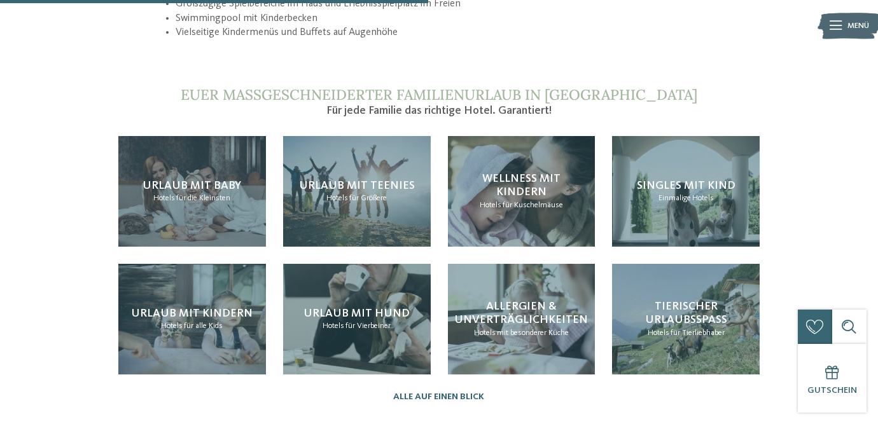
scroll to position [1277, 0]
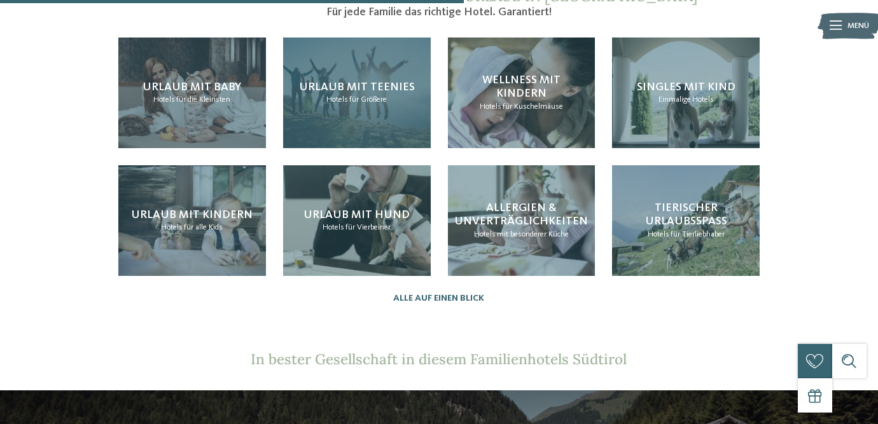
click at [382, 88] on div "Urlaub mit Teenies Hotels für Größere" at bounding box center [357, 93] width 148 height 111
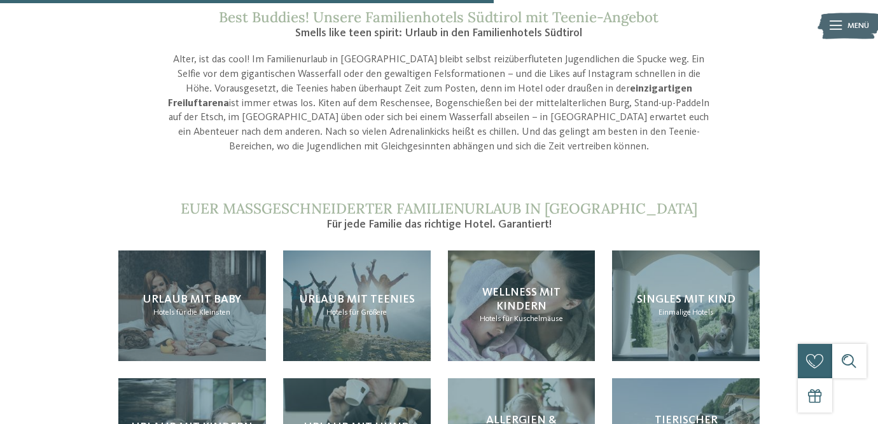
scroll to position [1077, 0]
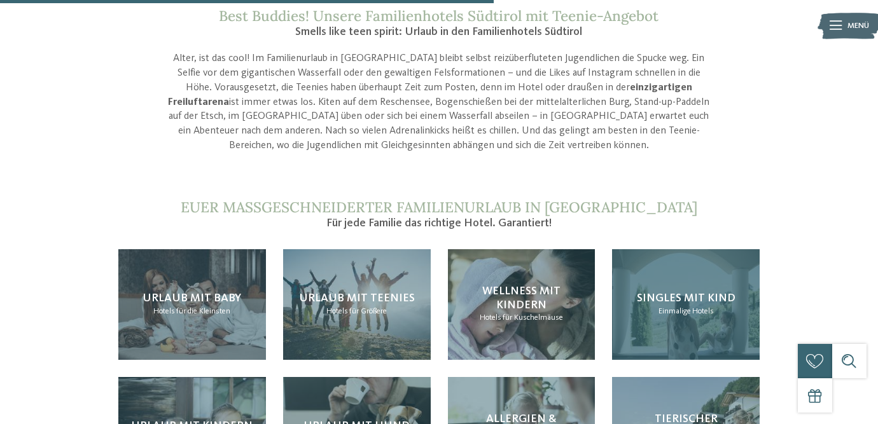
click at [675, 307] on span "Einmalige" at bounding box center [674, 311] width 32 height 8
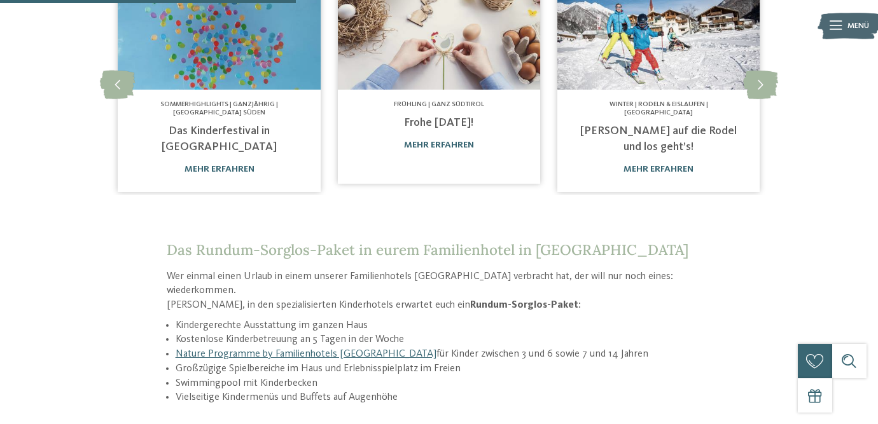
click at [231, 128] on link "Das Kinderfestival in Bozen" at bounding box center [219, 138] width 115 height 27
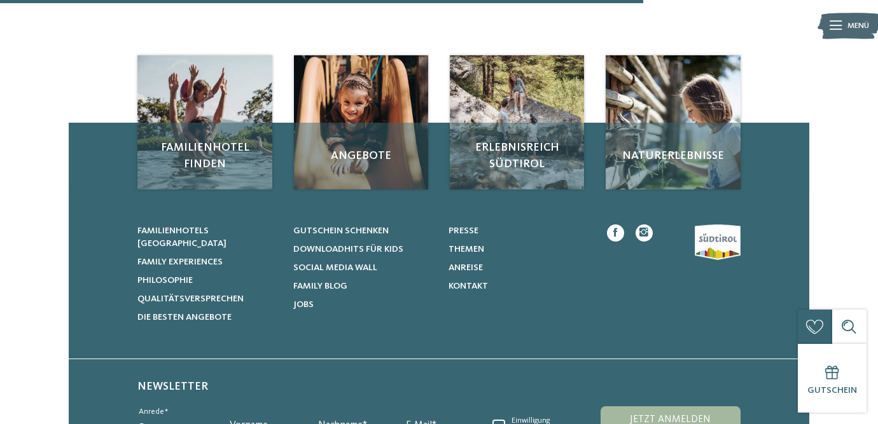
scroll to position [988, 0]
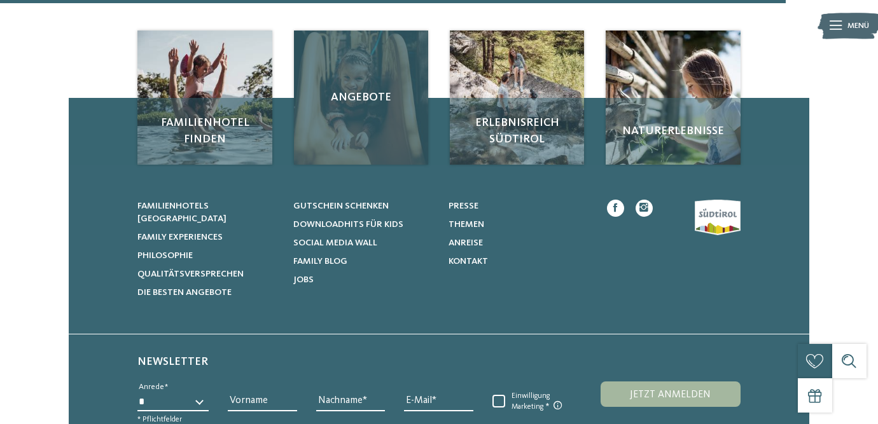
click at [388, 32] on div "Angebote" at bounding box center [361, 98] width 135 height 135
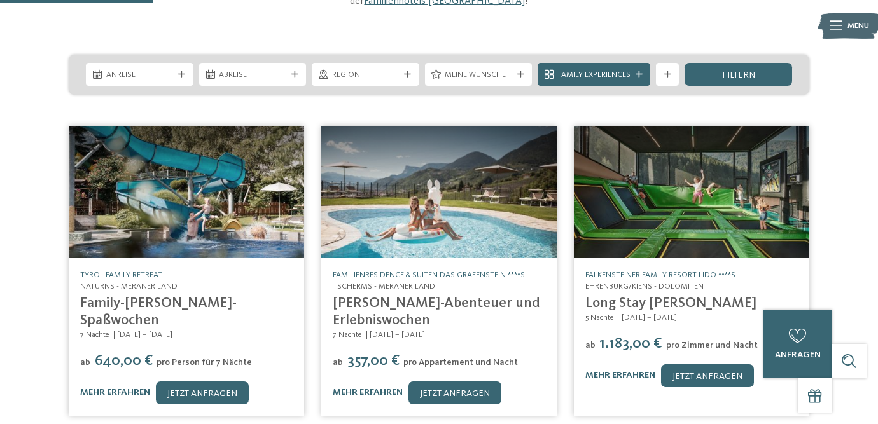
click at [151, 177] on img at bounding box center [186, 192] width 235 height 132
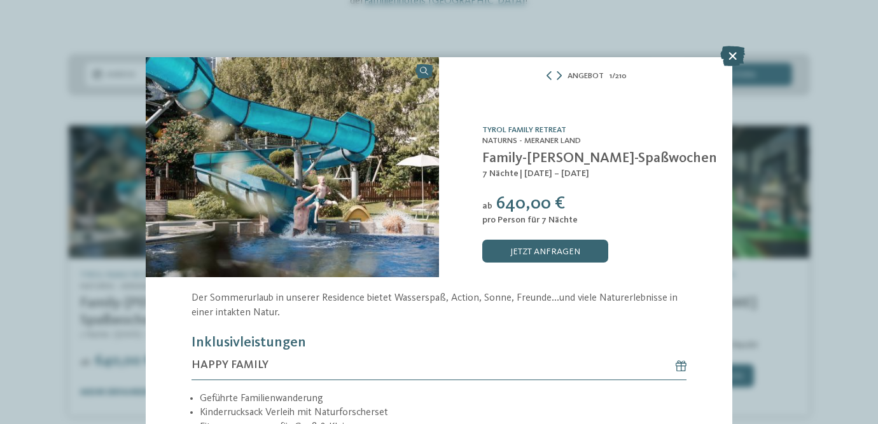
click at [733, 59] on icon at bounding box center [732, 56] width 25 height 20
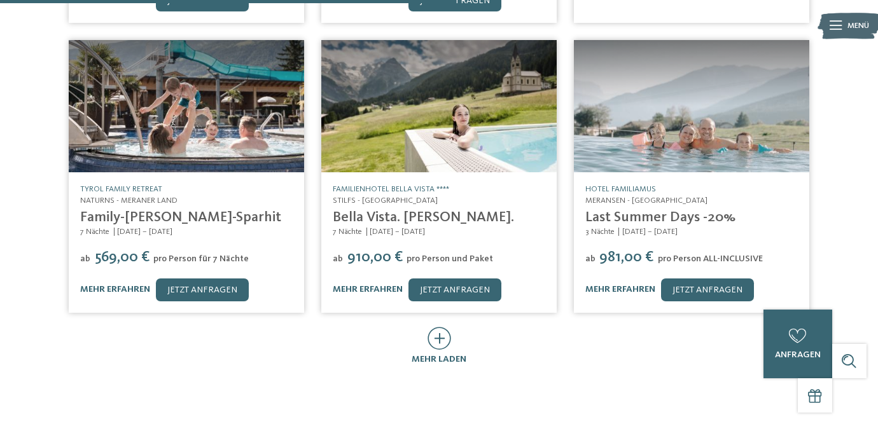
scroll to position [594, 0]
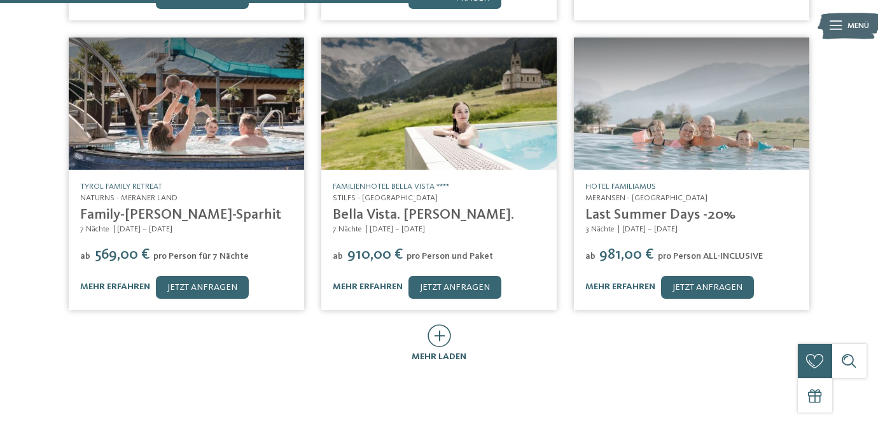
click at [434, 324] on icon at bounding box center [439, 335] width 24 height 23
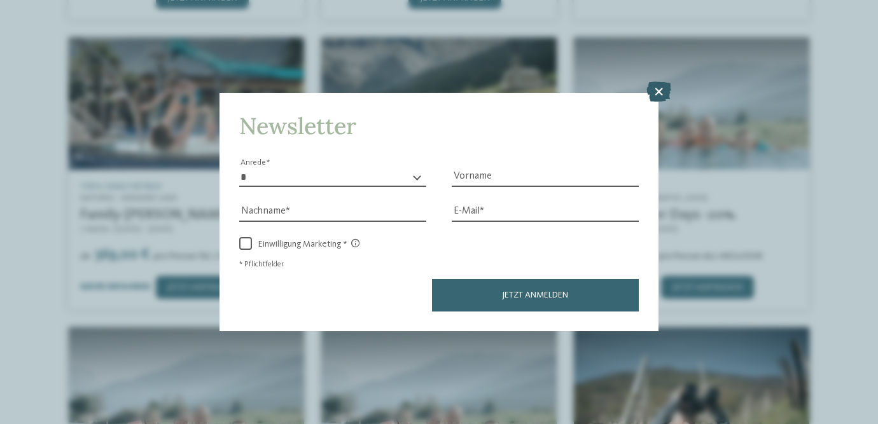
click at [659, 88] on icon at bounding box center [658, 91] width 25 height 20
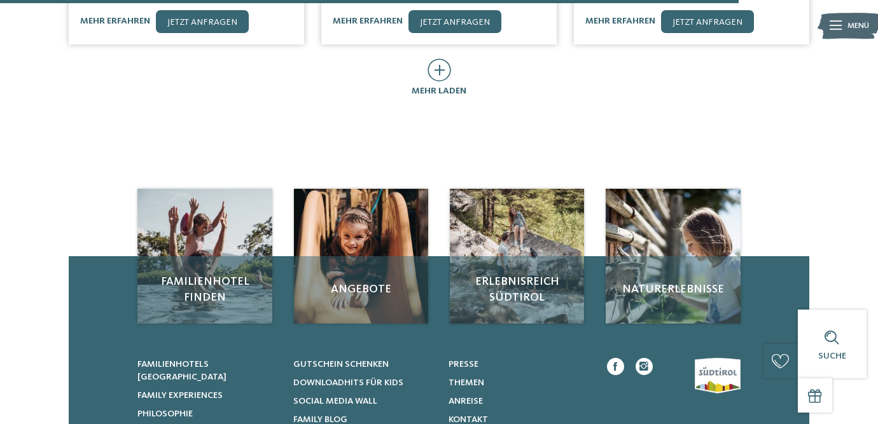
scroll to position [1456, 0]
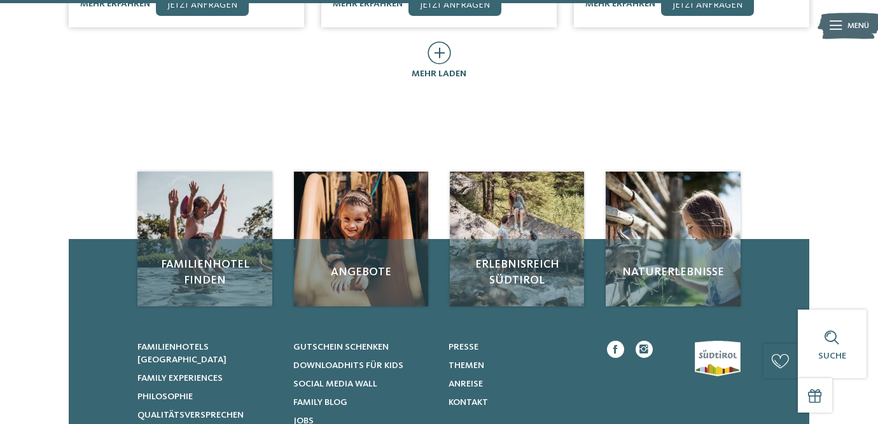
click at [440, 41] on icon at bounding box center [439, 52] width 24 height 23
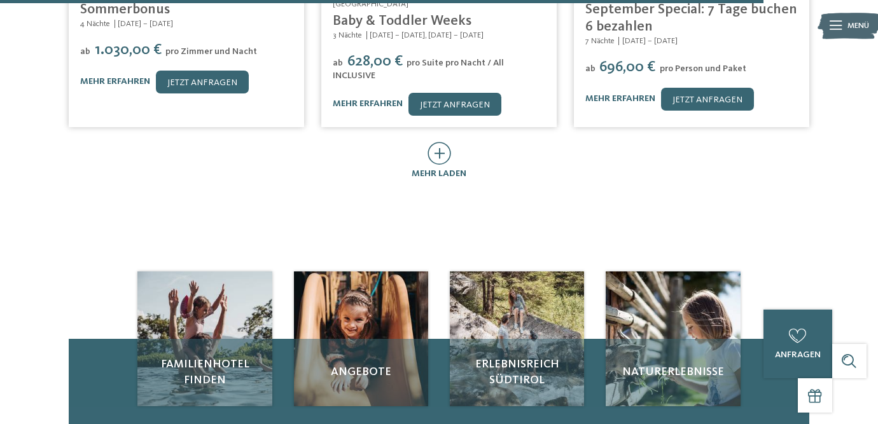
scroll to position [2067, 0]
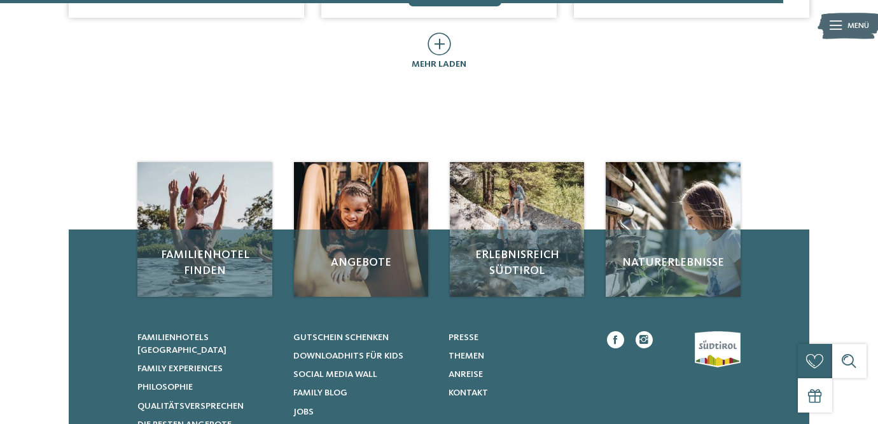
click at [442, 32] on icon at bounding box center [439, 43] width 24 height 23
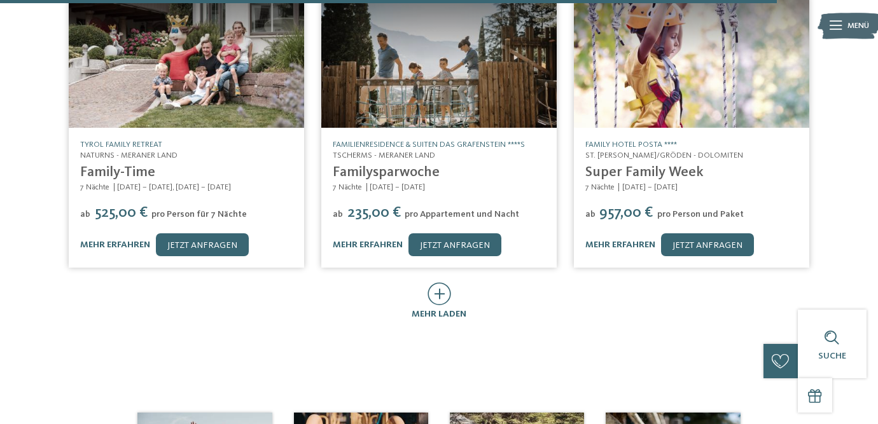
scroll to position [2589, 0]
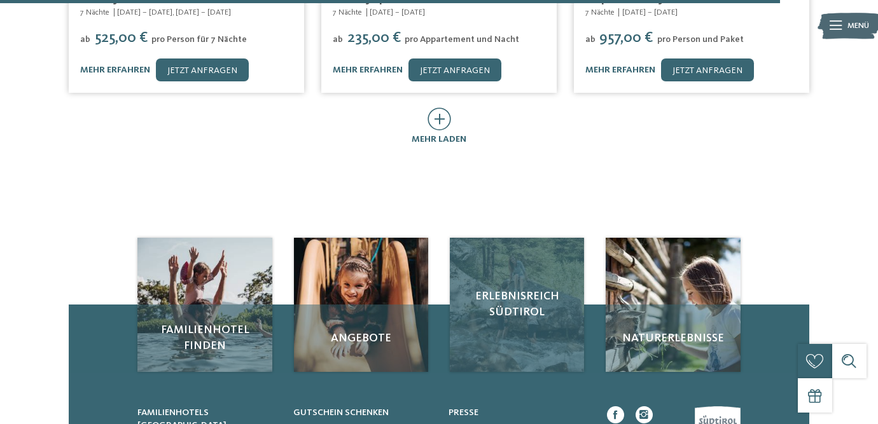
click at [527, 289] on span "Erlebnisreich Südtirol" at bounding box center [517, 305] width 112 height 32
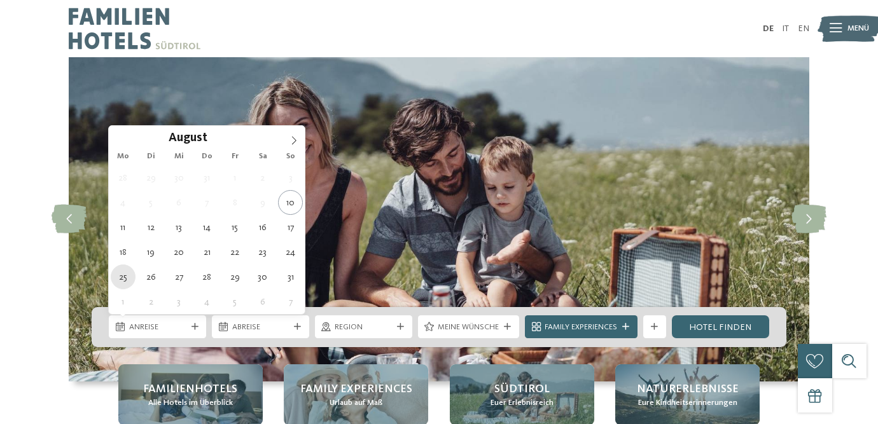
type div "[DATE]"
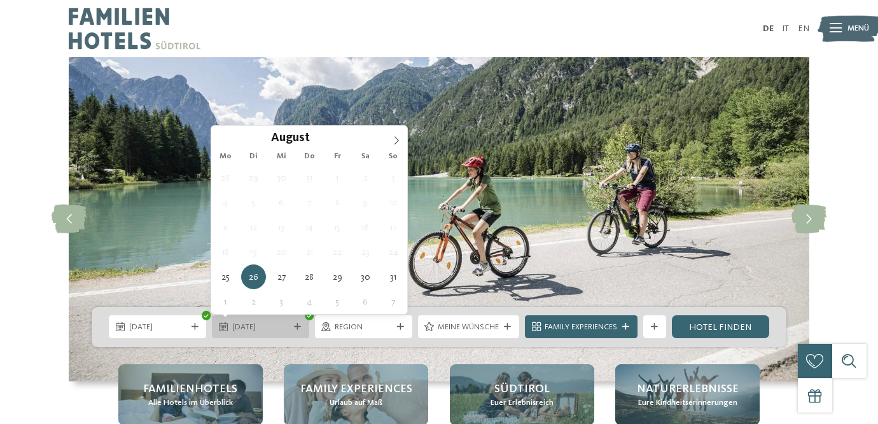
click at [267, 333] on span "26.08.2025" at bounding box center [260, 327] width 57 height 11
click at [284, 322] on span "26.08.2025" at bounding box center [260, 327] width 57 height 11
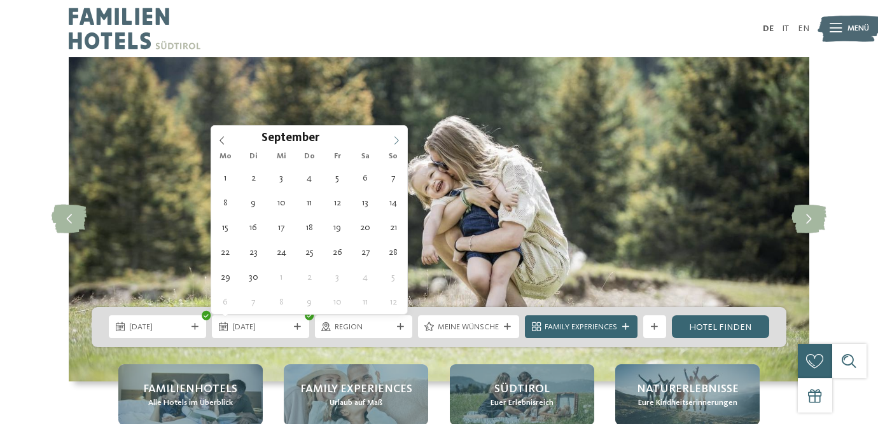
click at [394, 142] on icon at bounding box center [396, 140] width 9 height 9
type div "[DATE]"
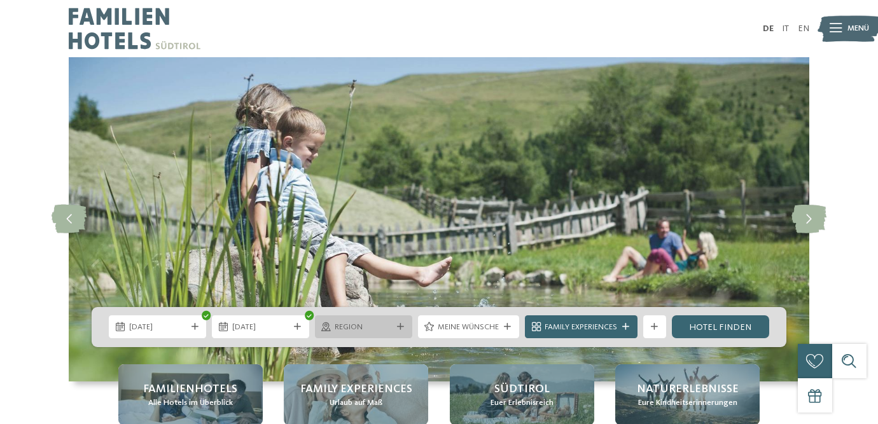
click at [382, 324] on span "Region" at bounding box center [363, 327] width 57 height 11
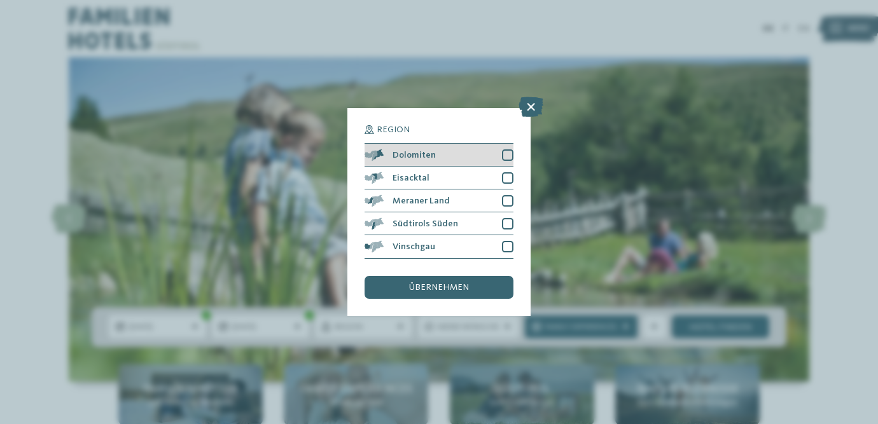
click at [495, 151] on div "Dolomiten" at bounding box center [438, 155] width 149 height 23
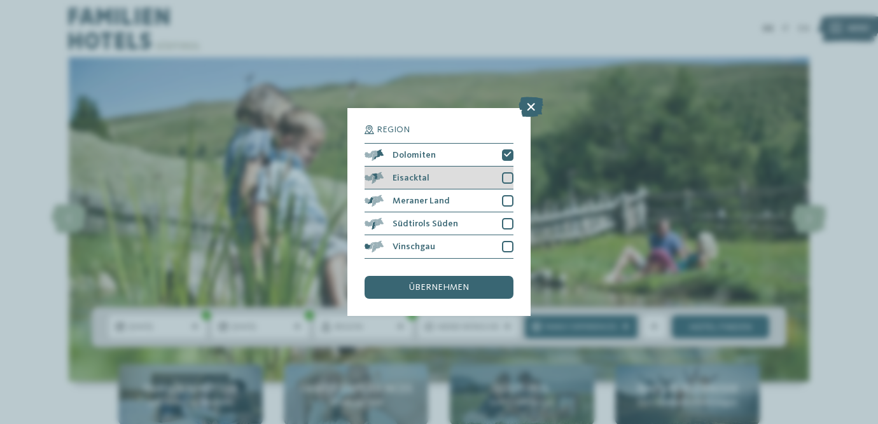
click at [506, 172] on div at bounding box center [507, 177] width 11 height 11
click at [508, 196] on div at bounding box center [507, 200] width 11 height 11
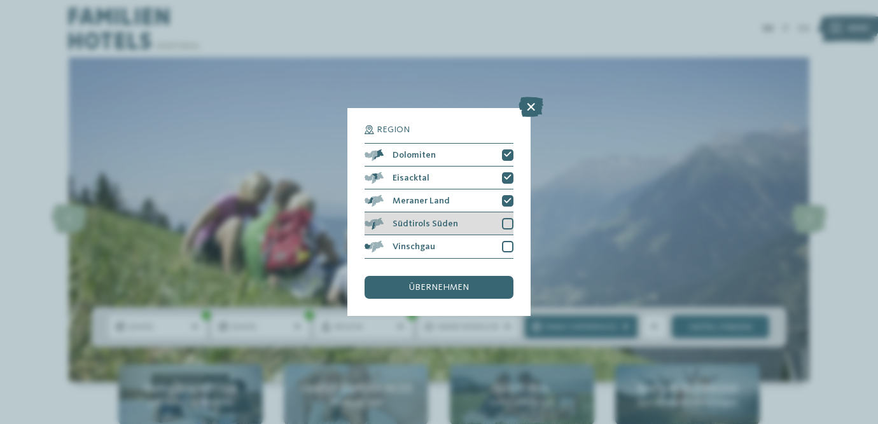
click at [508, 227] on div at bounding box center [507, 223] width 11 height 11
click at [509, 245] on div at bounding box center [507, 246] width 11 height 11
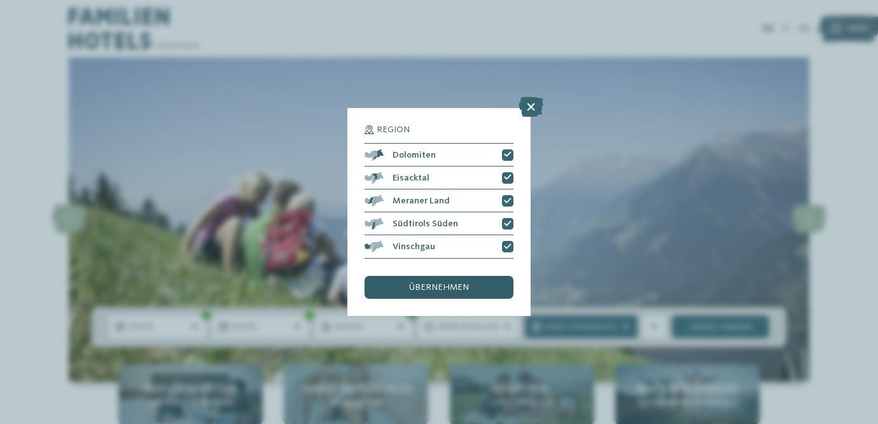
click at [474, 289] on div "übernehmen" at bounding box center [438, 287] width 149 height 23
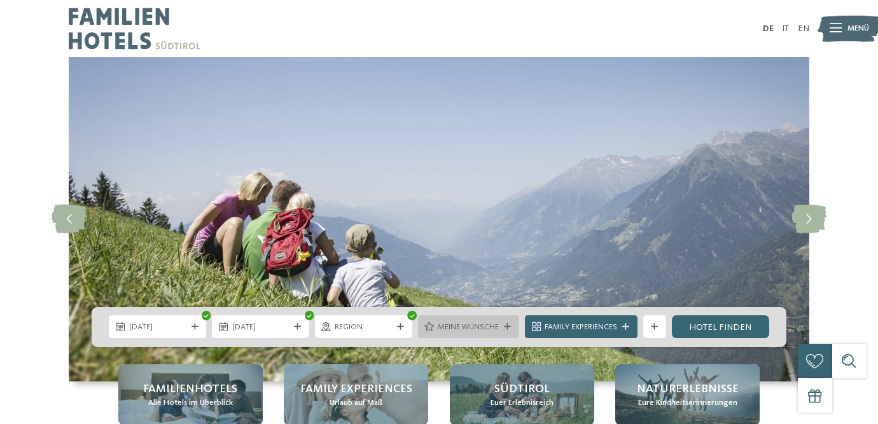
click at [504, 322] on div "Meine Wünsche" at bounding box center [468, 326] width 101 height 23
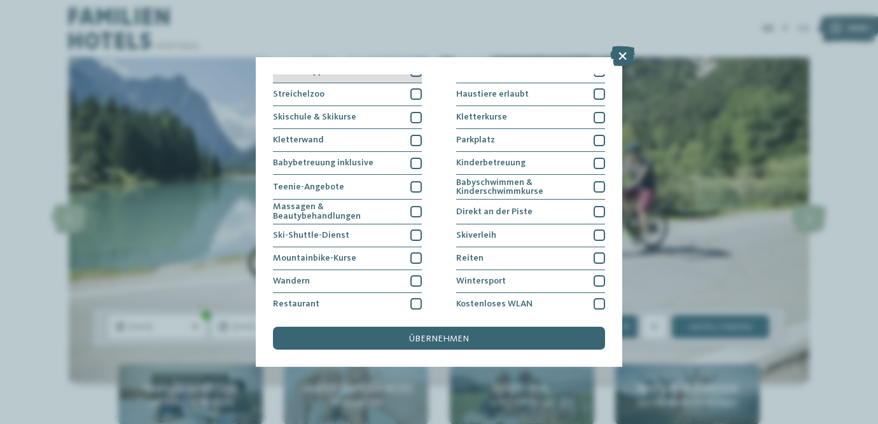
scroll to position [151, 0]
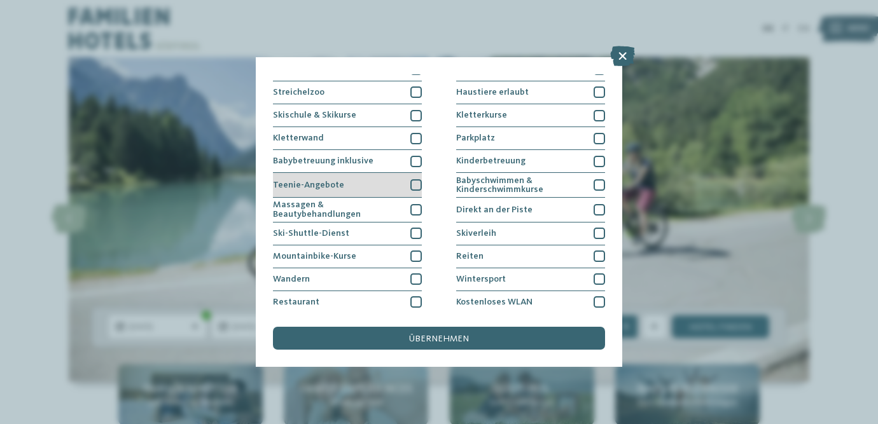
click at [414, 184] on div at bounding box center [415, 184] width 11 height 11
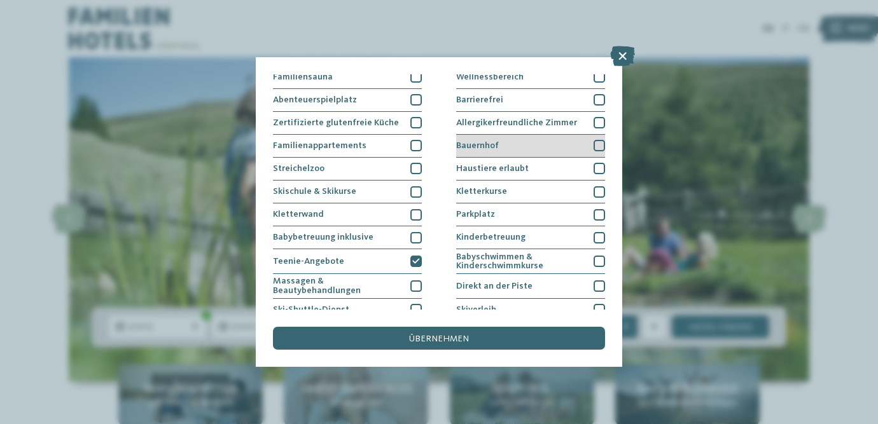
scroll to position [0, 0]
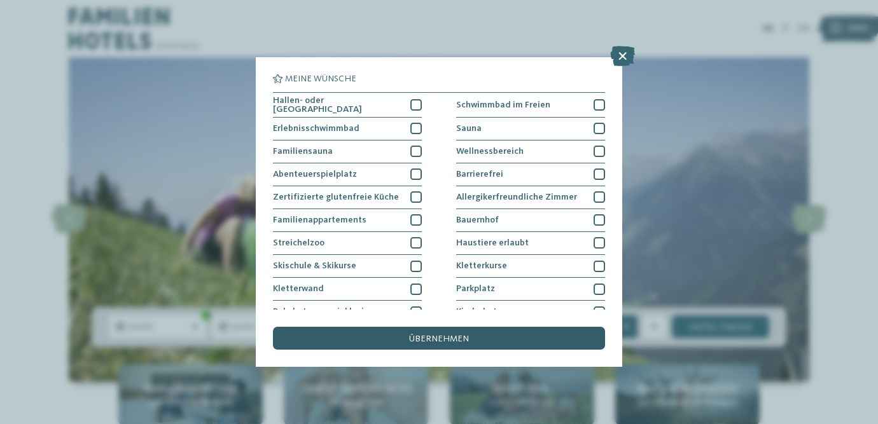
click at [425, 344] on div "übernehmen" at bounding box center [439, 338] width 332 height 23
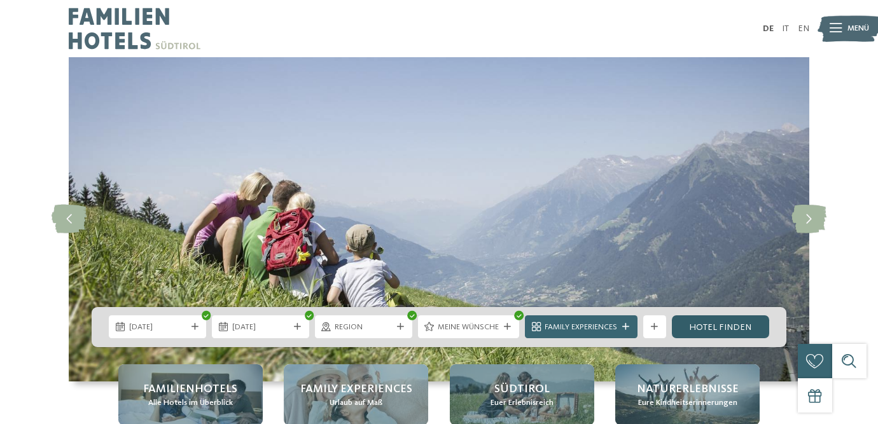
click at [714, 321] on link "Hotel finden" at bounding box center [720, 326] width 97 height 23
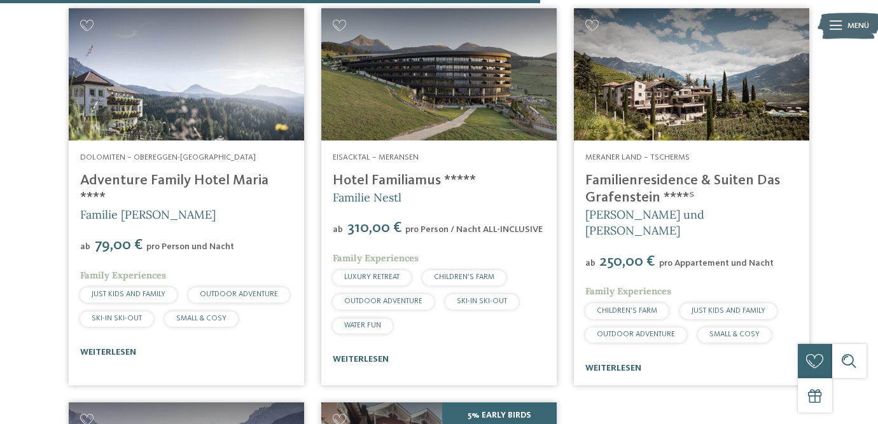
scroll to position [1591, 0]
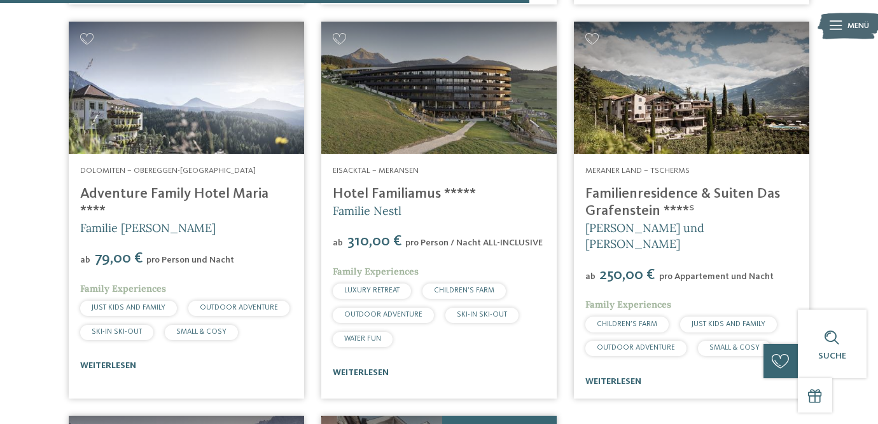
click at [226, 97] on img at bounding box center [186, 88] width 235 height 132
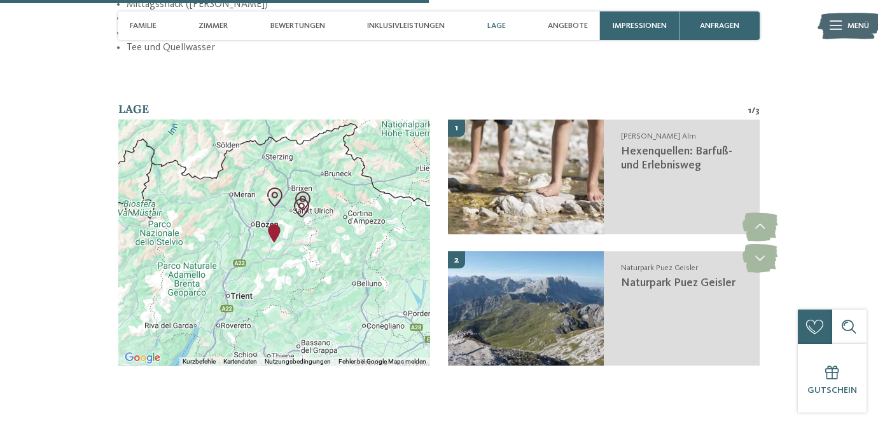
scroll to position [1863, 0]
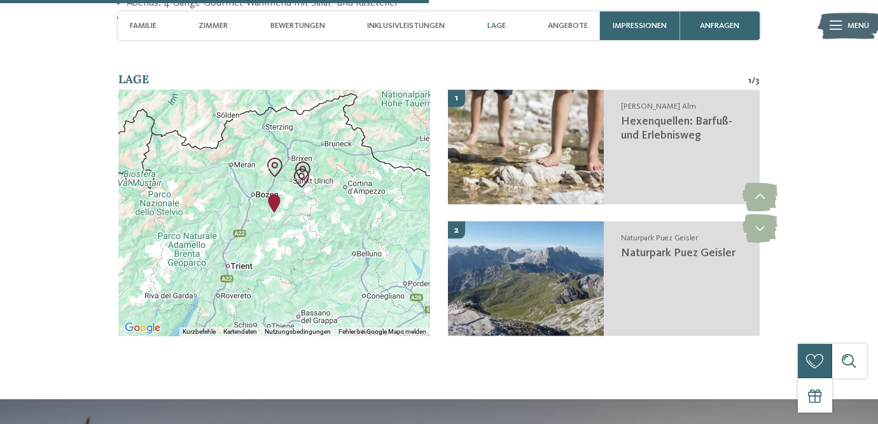
click at [233, 154] on div at bounding box center [274, 213] width 312 height 246
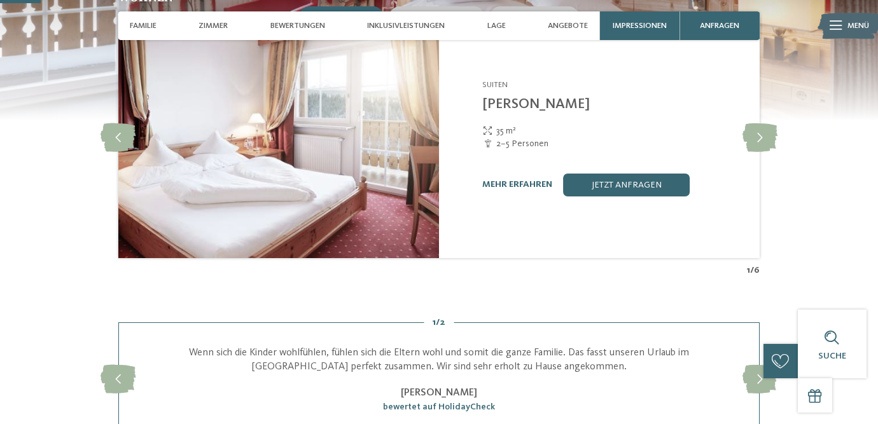
scroll to position [0, 0]
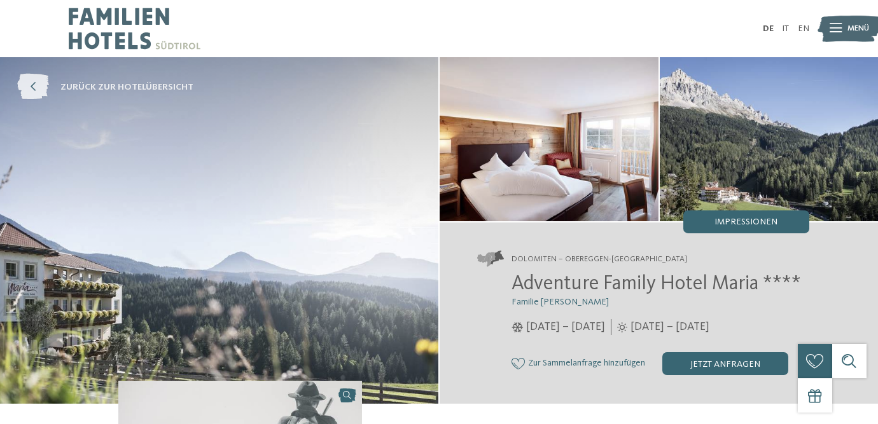
click at [45, 89] on icon at bounding box center [33, 87] width 32 height 26
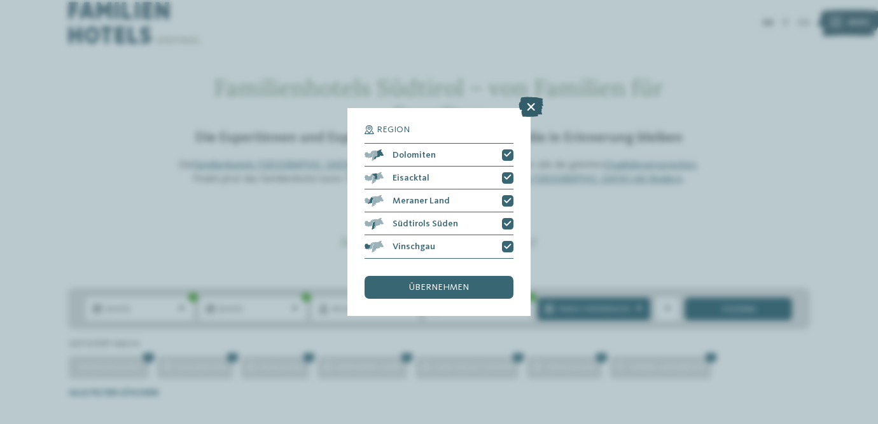
click at [530, 109] on icon at bounding box center [530, 107] width 25 height 20
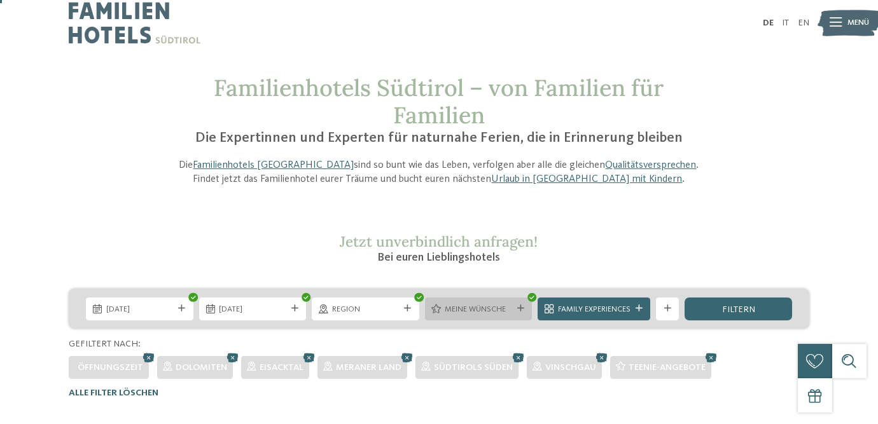
click at [493, 314] on span "Meine Wünsche" at bounding box center [478, 309] width 67 height 11
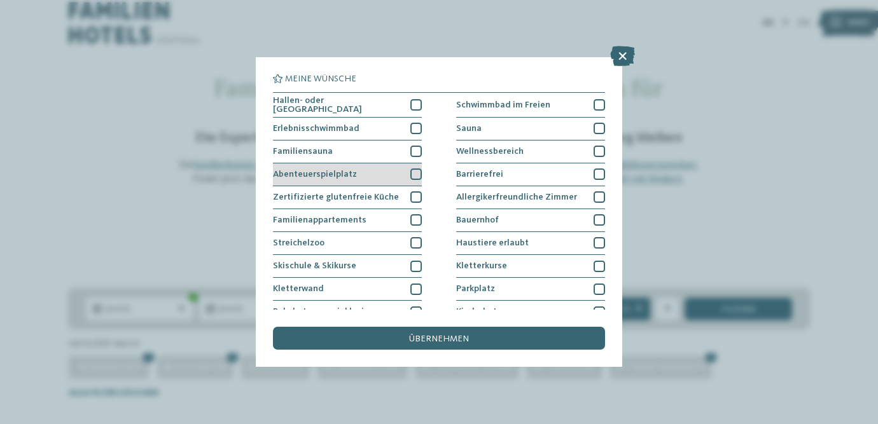
click at [413, 174] on div at bounding box center [415, 174] width 11 height 11
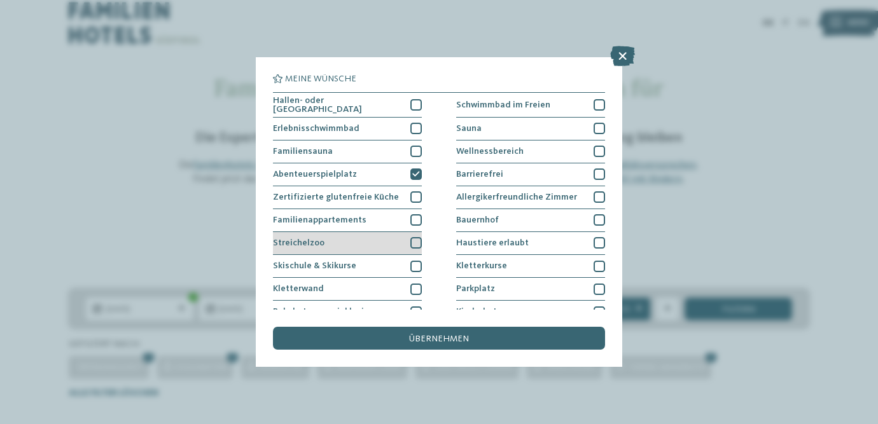
click at [352, 242] on div "Streichelzoo" at bounding box center [347, 243] width 149 height 23
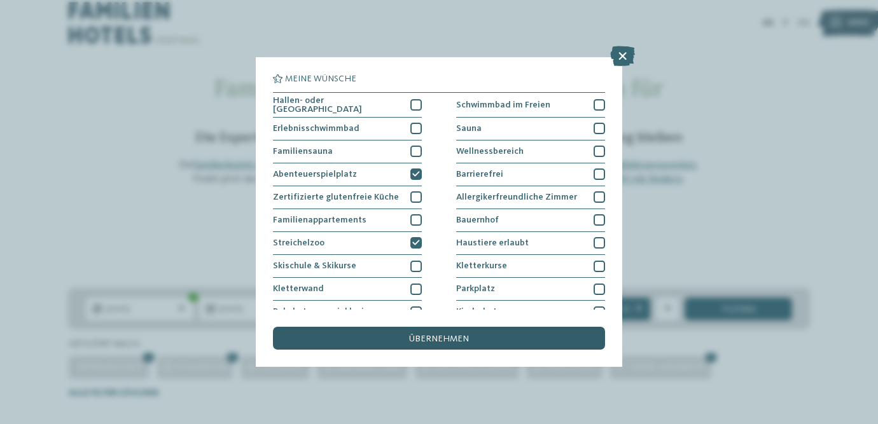
click at [345, 338] on div "übernehmen" at bounding box center [439, 338] width 332 height 23
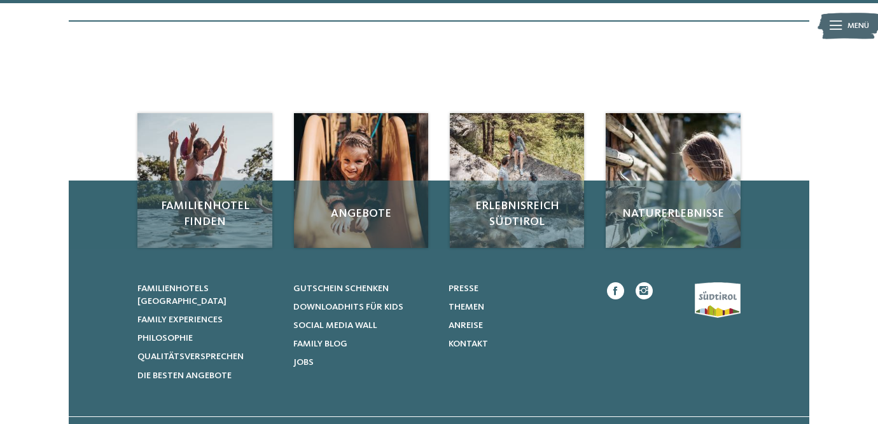
scroll to position [1887, 0]
